Goal: Ask a question

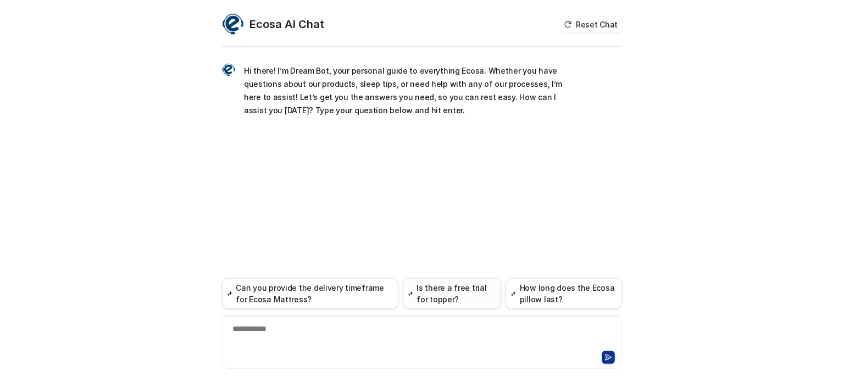
click at [453, 292] on button "Is there a free trial for topper?" at bounding box center [452, 293] width 98 height 31
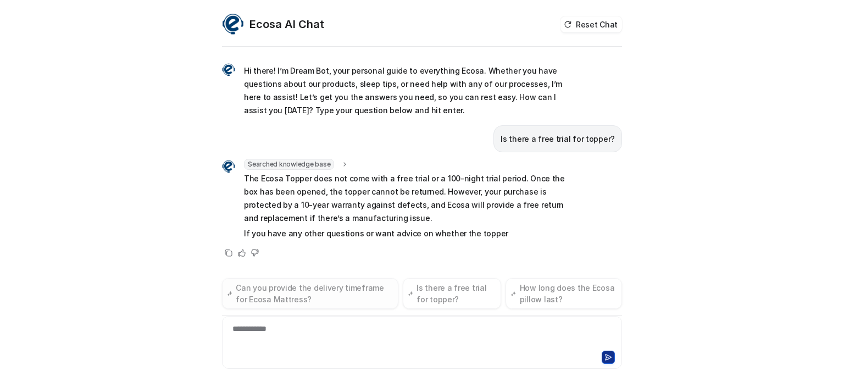
scroll to position [7, 0]
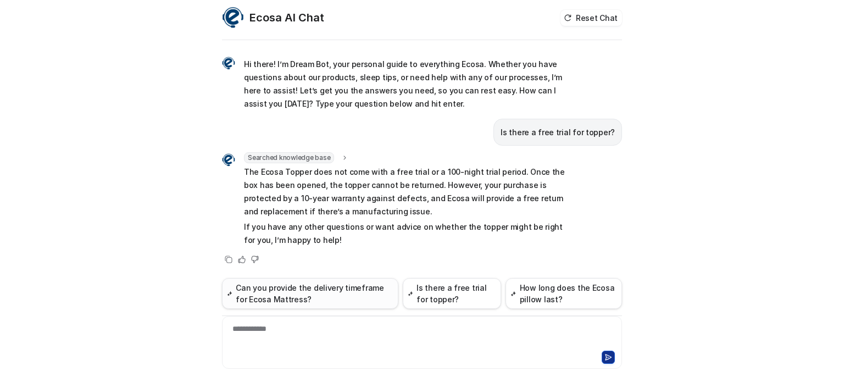
click at [304, 299] on button "Can you provide the delivery timeframe for Ecosa Mattress?" at bounding box center [310, 293] width 176 height 31
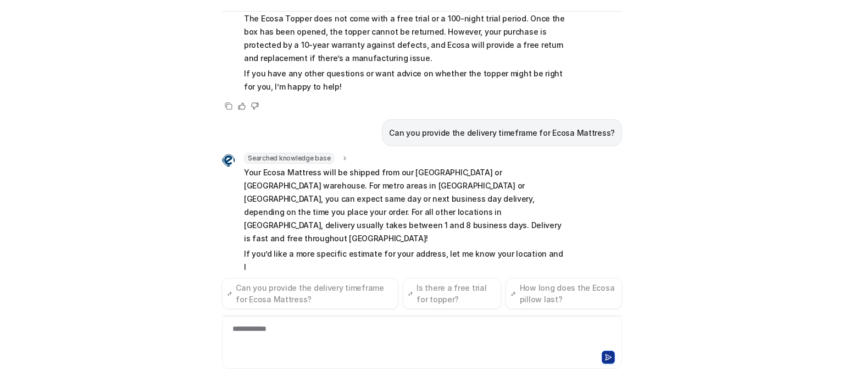
scroll to position [138, 0]
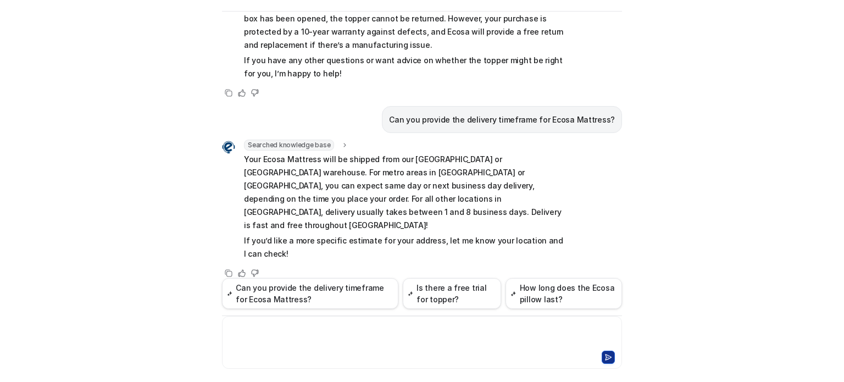
click at [313, 343] on div at bounding box center [422, 335] width 395 height 25
drag, startPoint x: 313, startPoint y: 343, endPoint x: 263, endPoint y: 226, distance: 126.8
click at [263, 226] on div "Hi there! I’m Dream Bot, your personal guide to everything Ecosa. Whether you h…" at bounding box center [422, 198] width 400 height 369
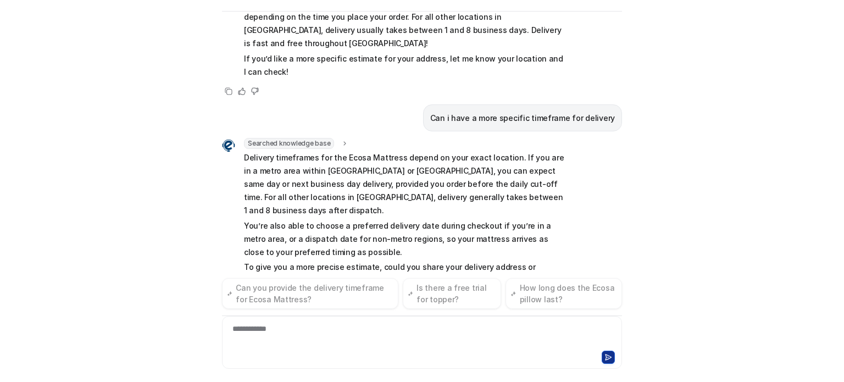
scroll to position [333, 0]
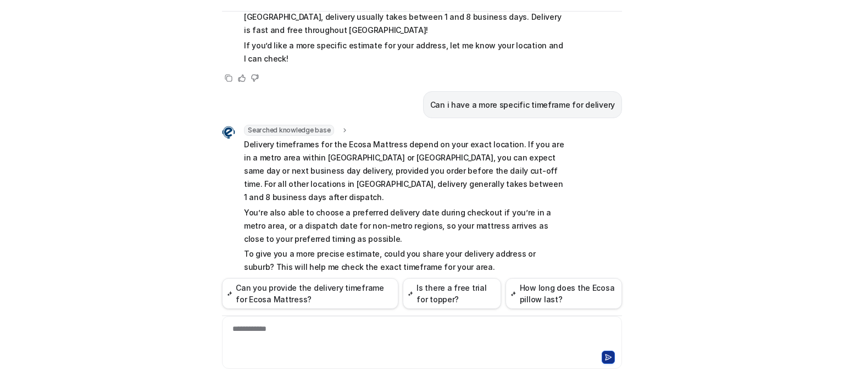
click at [331, 334] on div "**********" at bounding box center [422, 335] width 395 height 25
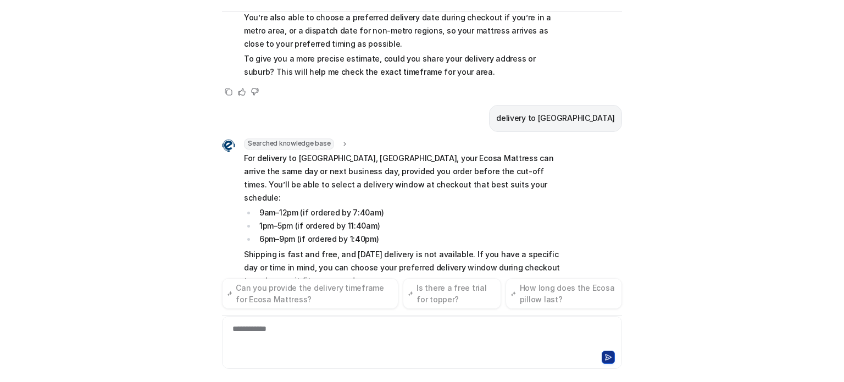
scroll to position [543, 0]
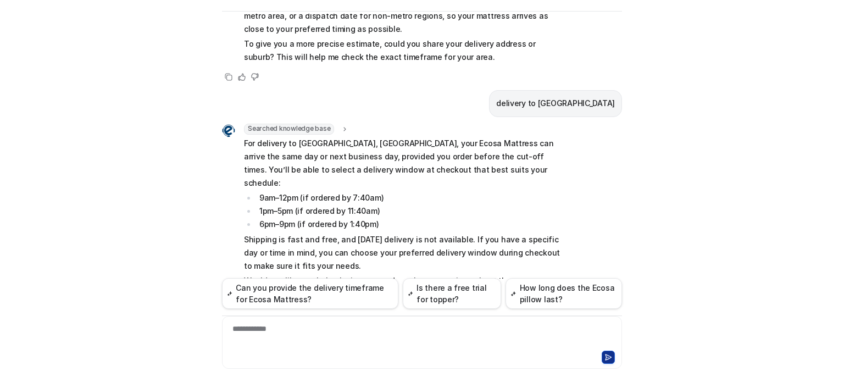
drag, startPoint x: 470, startPoint y: 319, endPoint x: 509, endPoint y: 114, distance: 208.0
click at [509, 114] on div "Hi there! I’m Dream Bot, your personal guide to everything Ecosa. Whether you h…" at bounding box center [422, 198] width 400 height 369
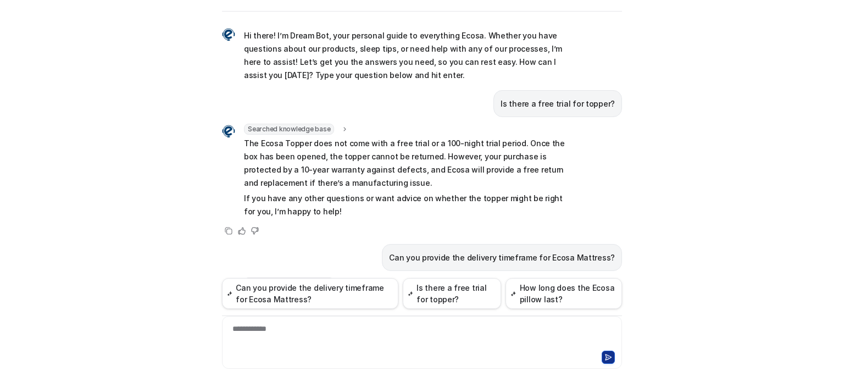
scroll to position [0, 0]
